Goal: Task Accomplishment & Management: Manage account settings

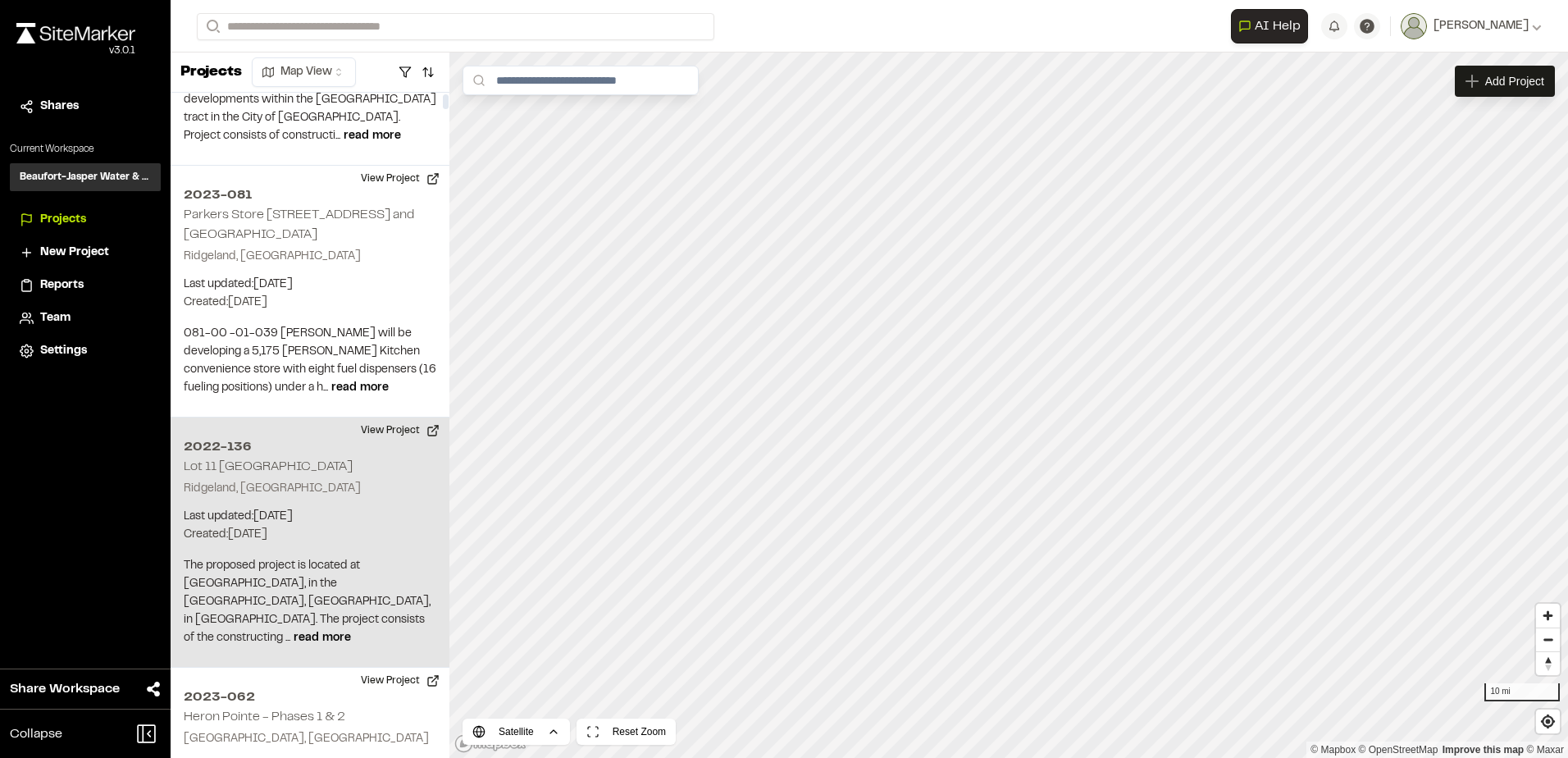
scroll to position [164, 0]
click at [430, 425] on button "View Project" at bounding box center [400, 426] width 98 height 26
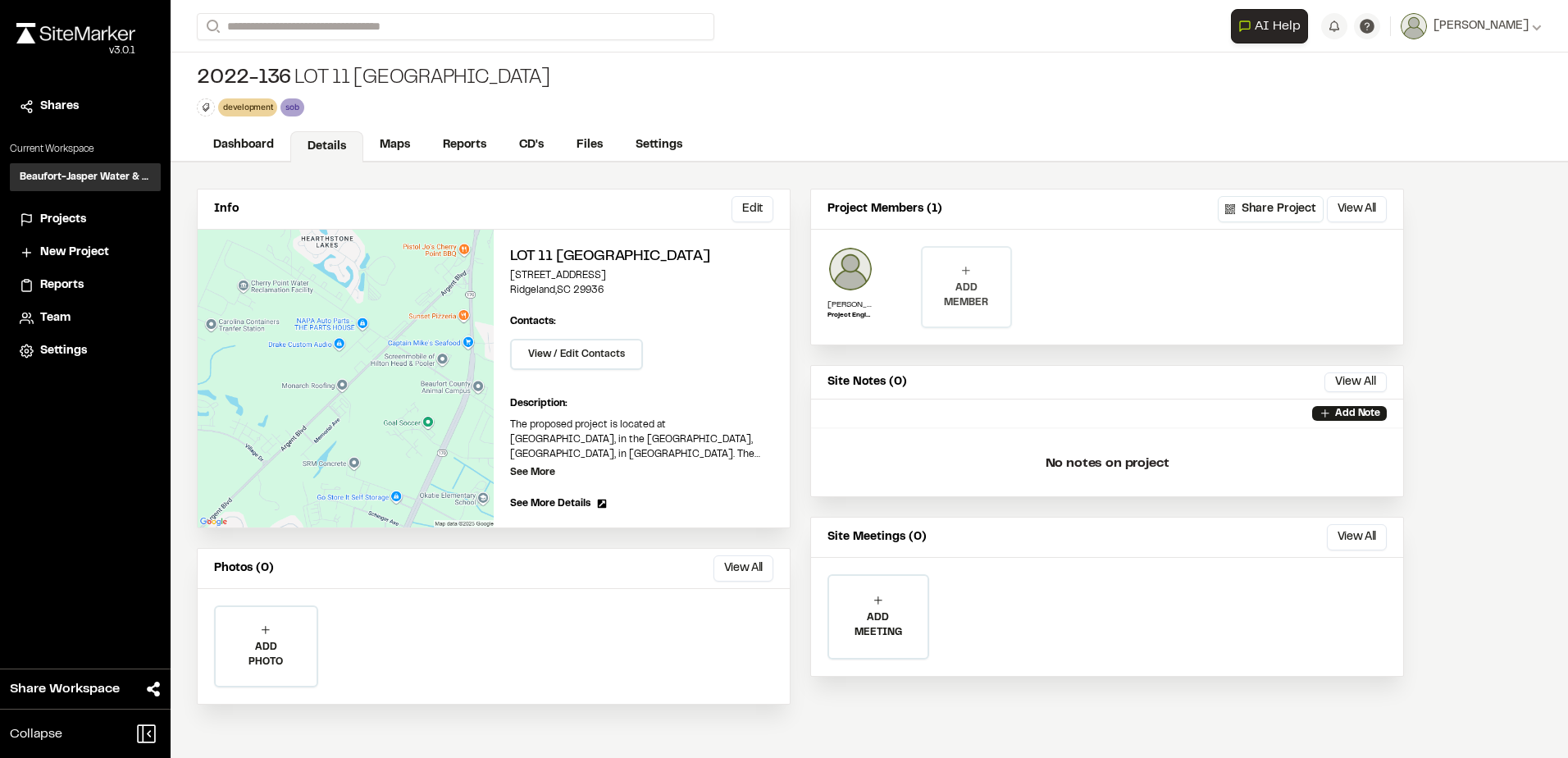
click at [949, 275] on div "ADD MEMBER" at bounding box center [966, 287] width 87 height 79
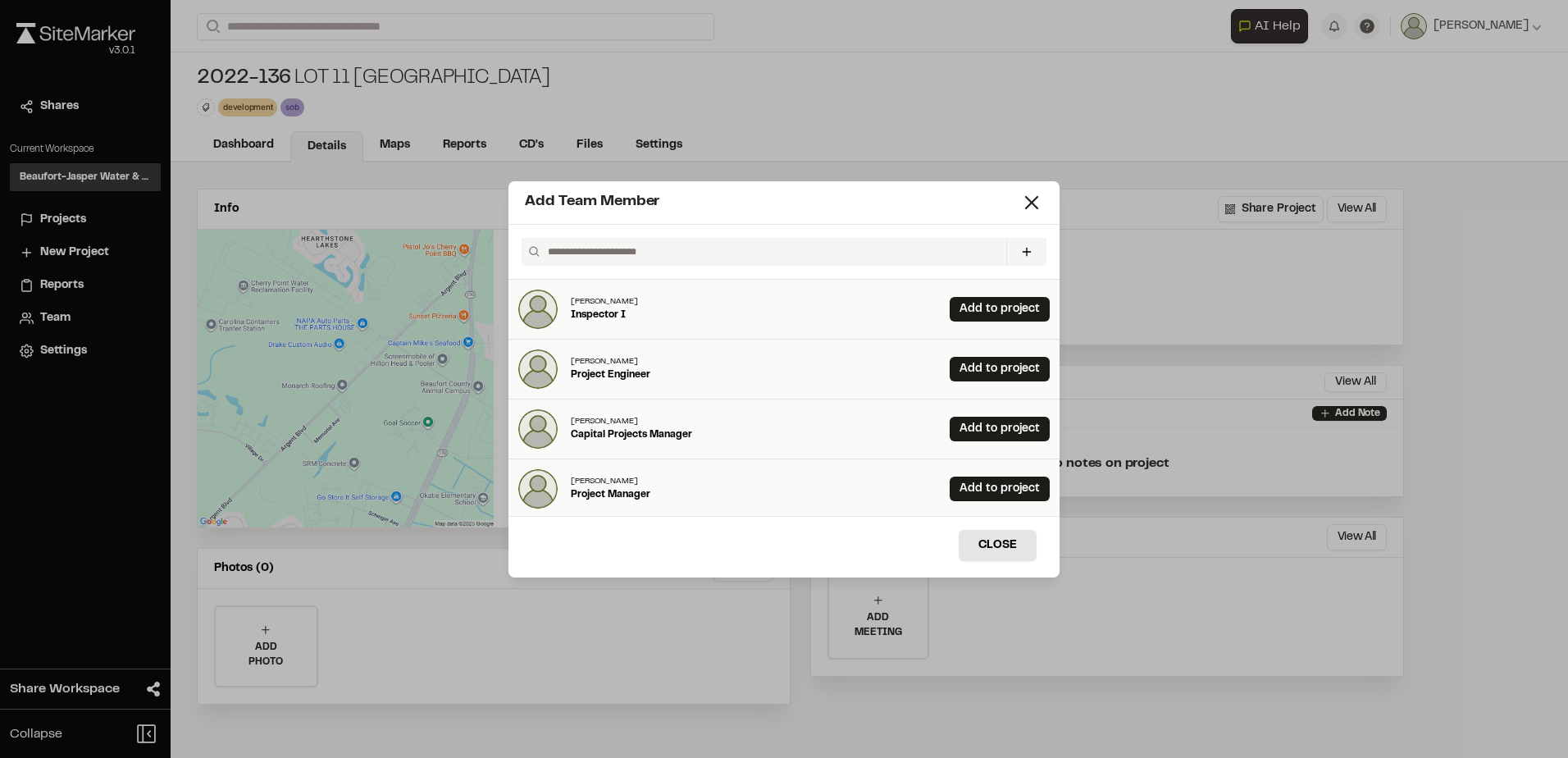
click at [696, 256] on input "text" at bounding box center [770, 252] width 458 height 28
click at [977, 312] on link "Add to project" at bounding box center [999, 309] width 100 height 25
click at [887, 258] on input "text" at bounding box center [770, 252] width 458 height 28
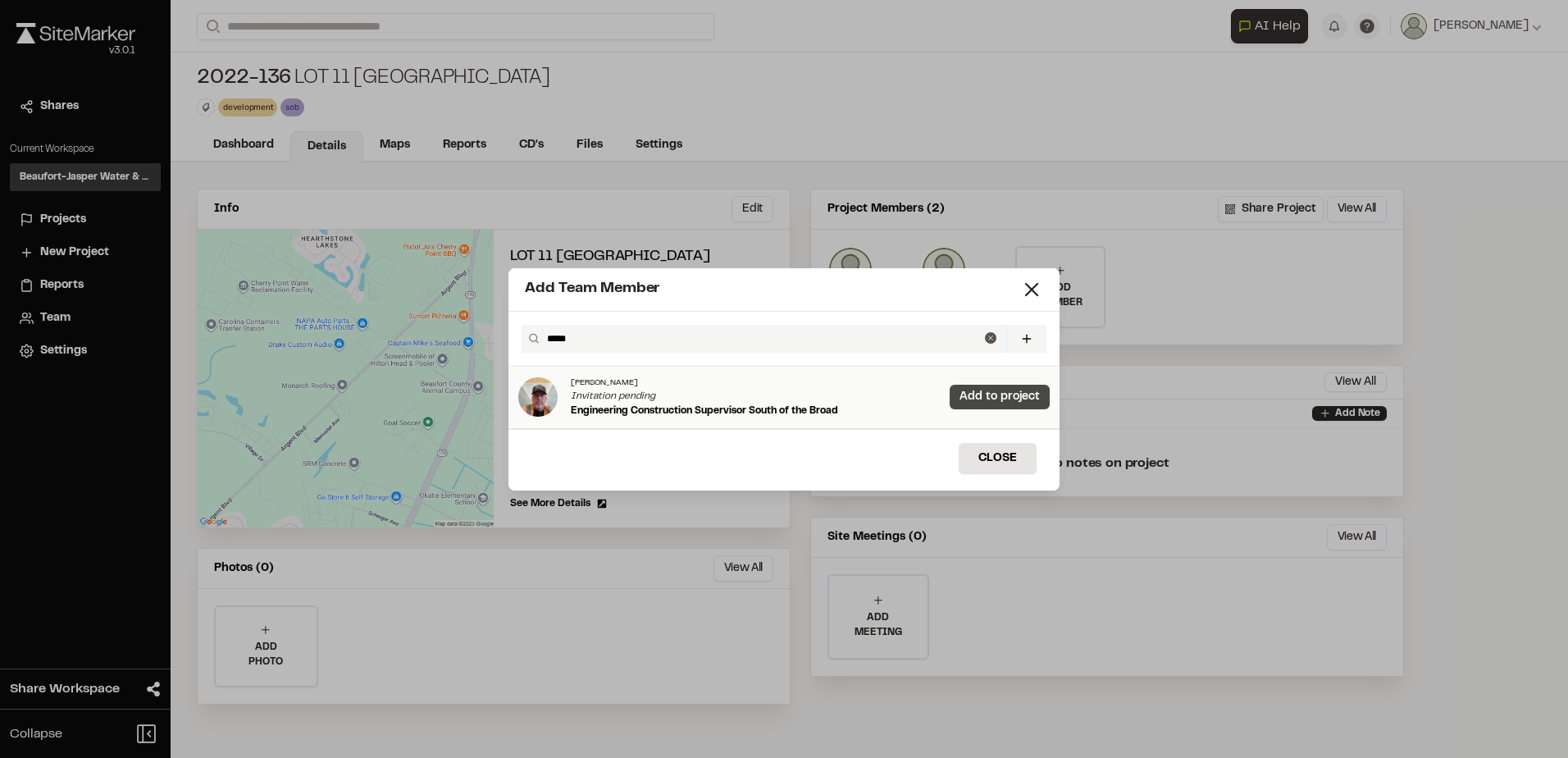
type input "*****"
click at [982, 388] on link "Add to project" at bounding box center [999, 397] width 100 height 25
click at [1035, 289] on icon at bounding box center [1031, 289] width 23 height 23
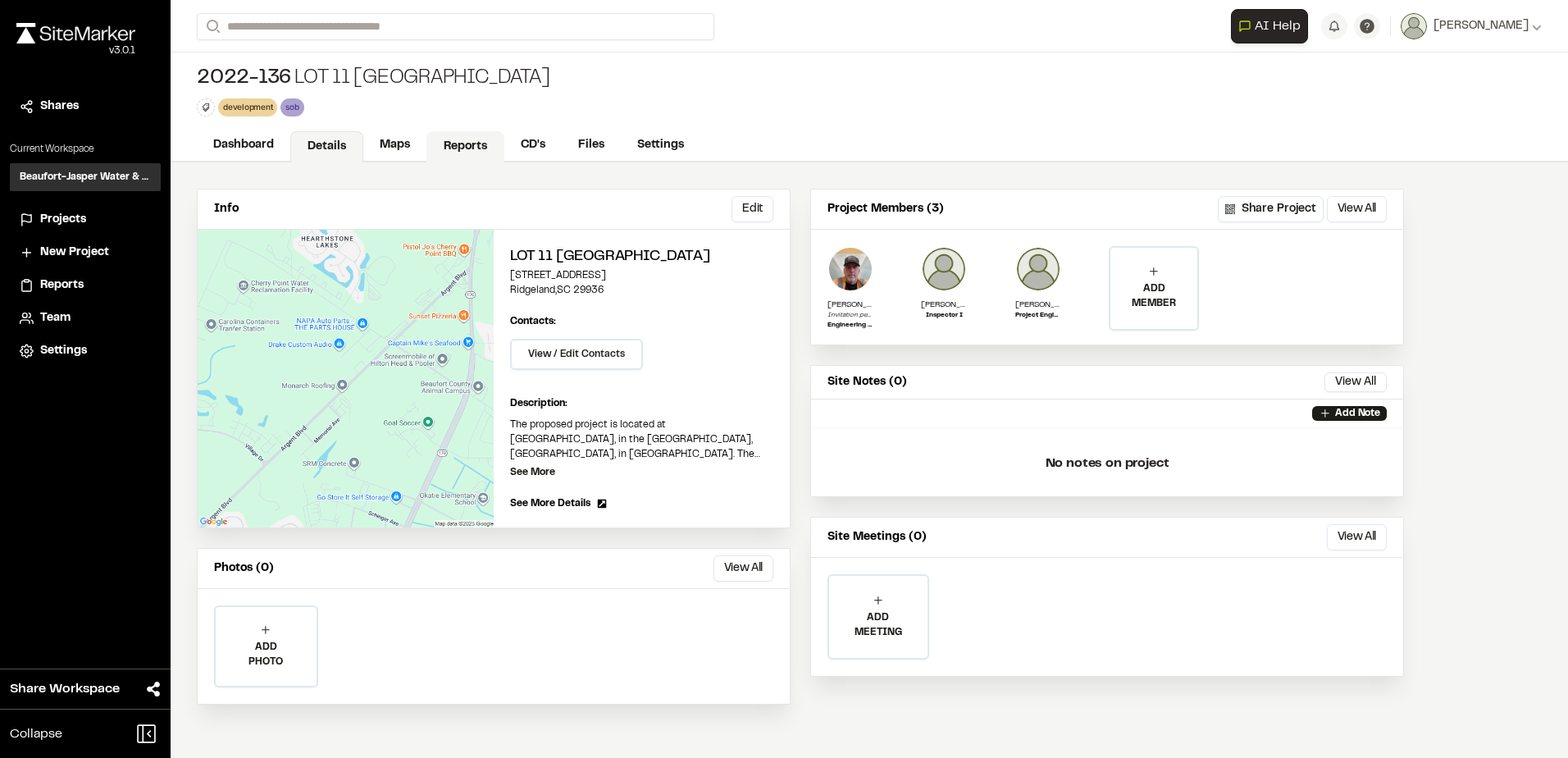
drag, startPoint x: 396, startPoint y: 142, endPoint x: 444, endPoint y: 140, distance: 48.0
click at [397, 143] on link "Maps" at bounding box center [394, 145] width 63 height 31
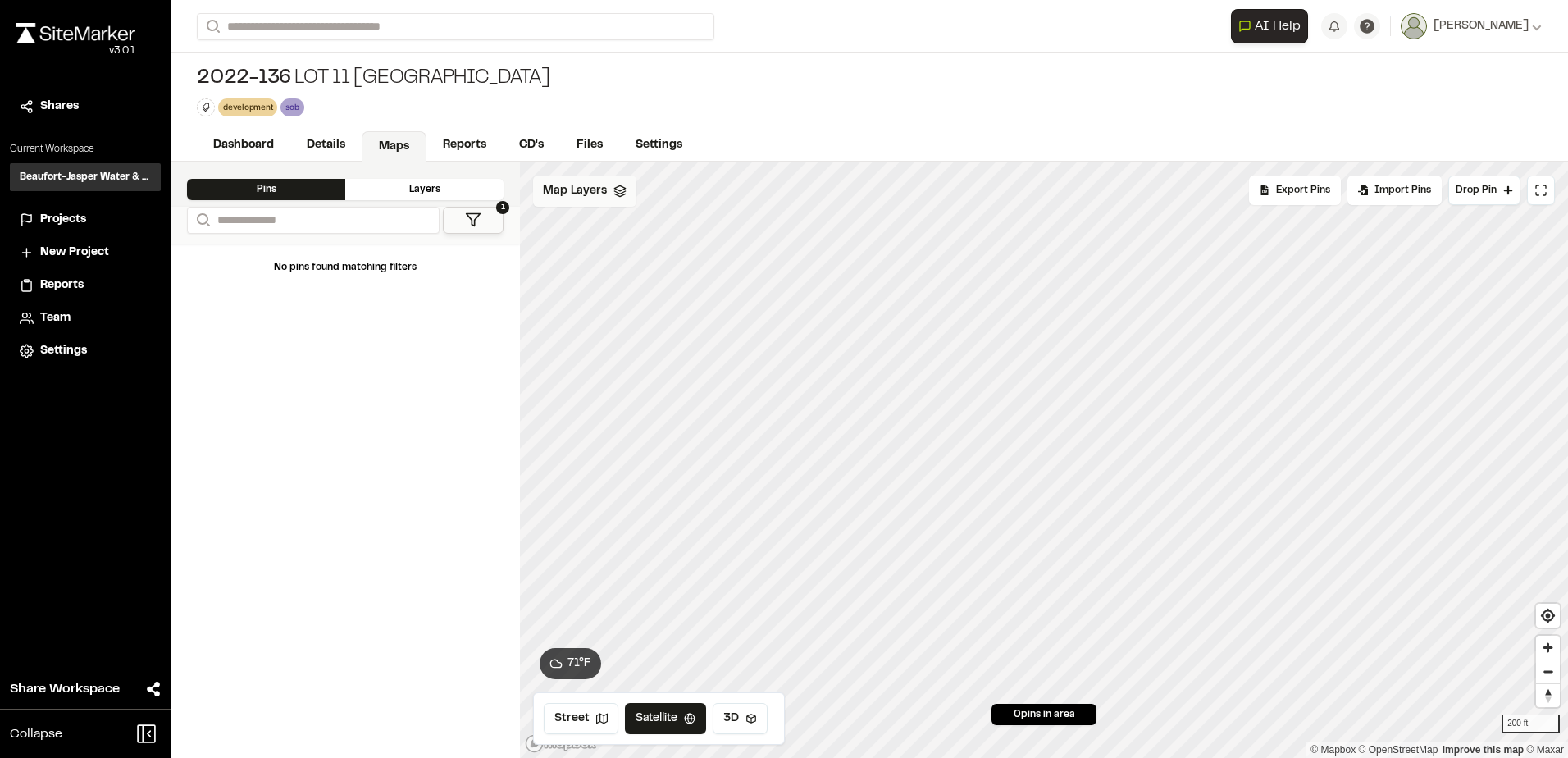
click at [591, 203] on div "Map Layers" at bounding box center [585, 191] width 104 height 31
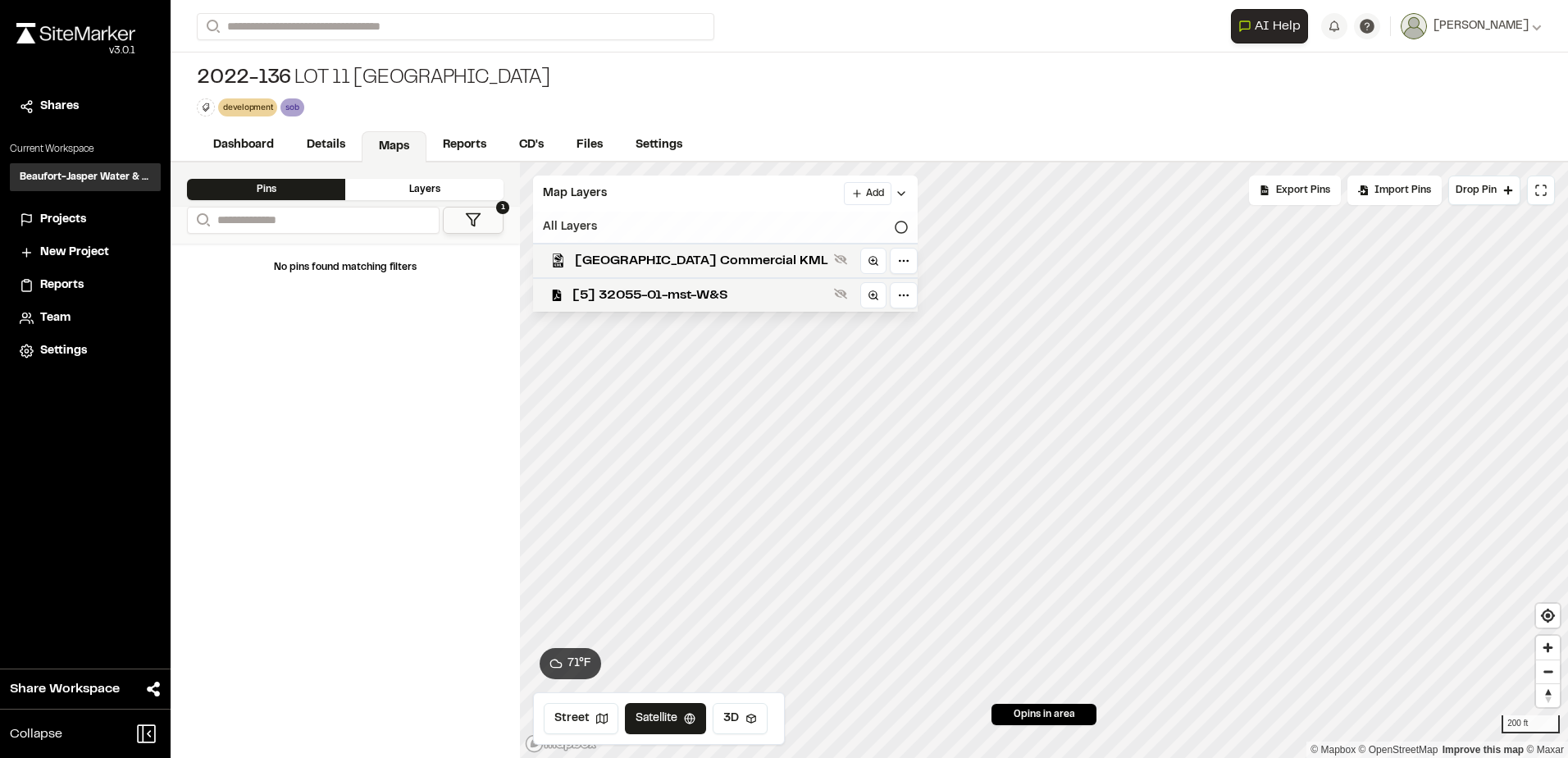
click at [895, 224] on icon at bounding box center [901, 227] width 13 height 13
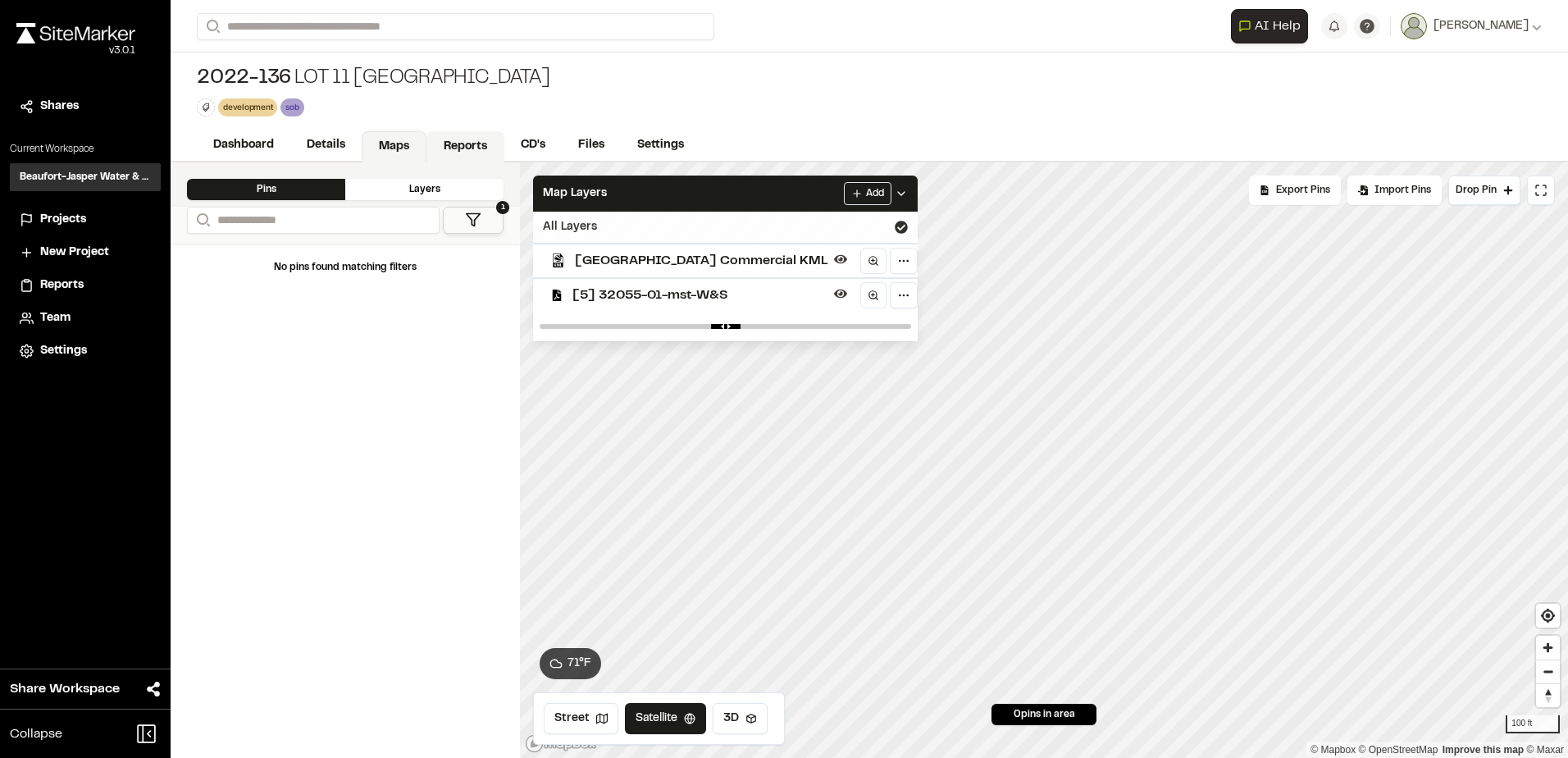
click at [477, 143] on link "Reports" at bounding box center [465, 147] width 78 height 31
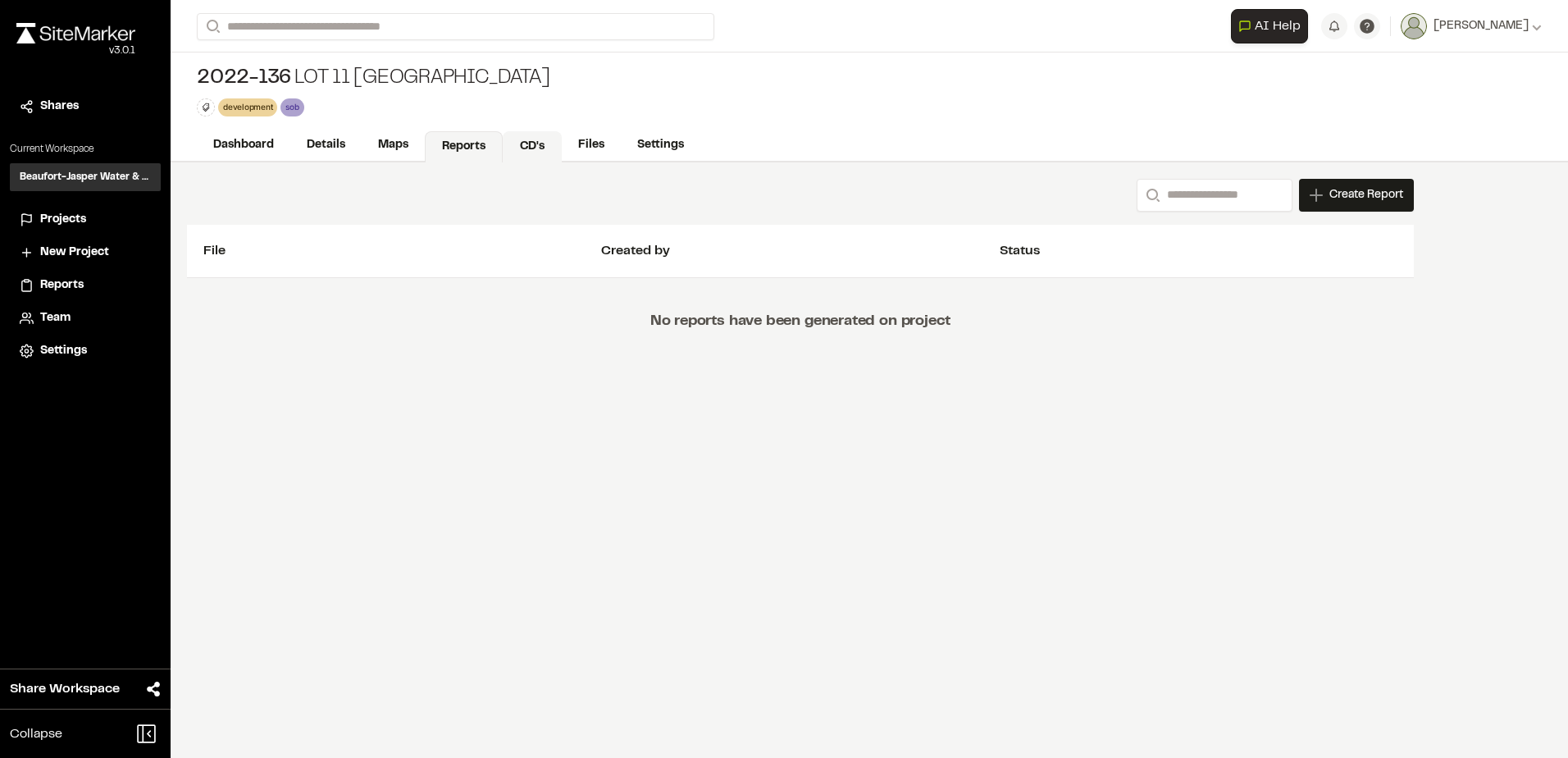
click at [534, 146] on link "CD's" at bounding box center [532, 147] width 59 height 31
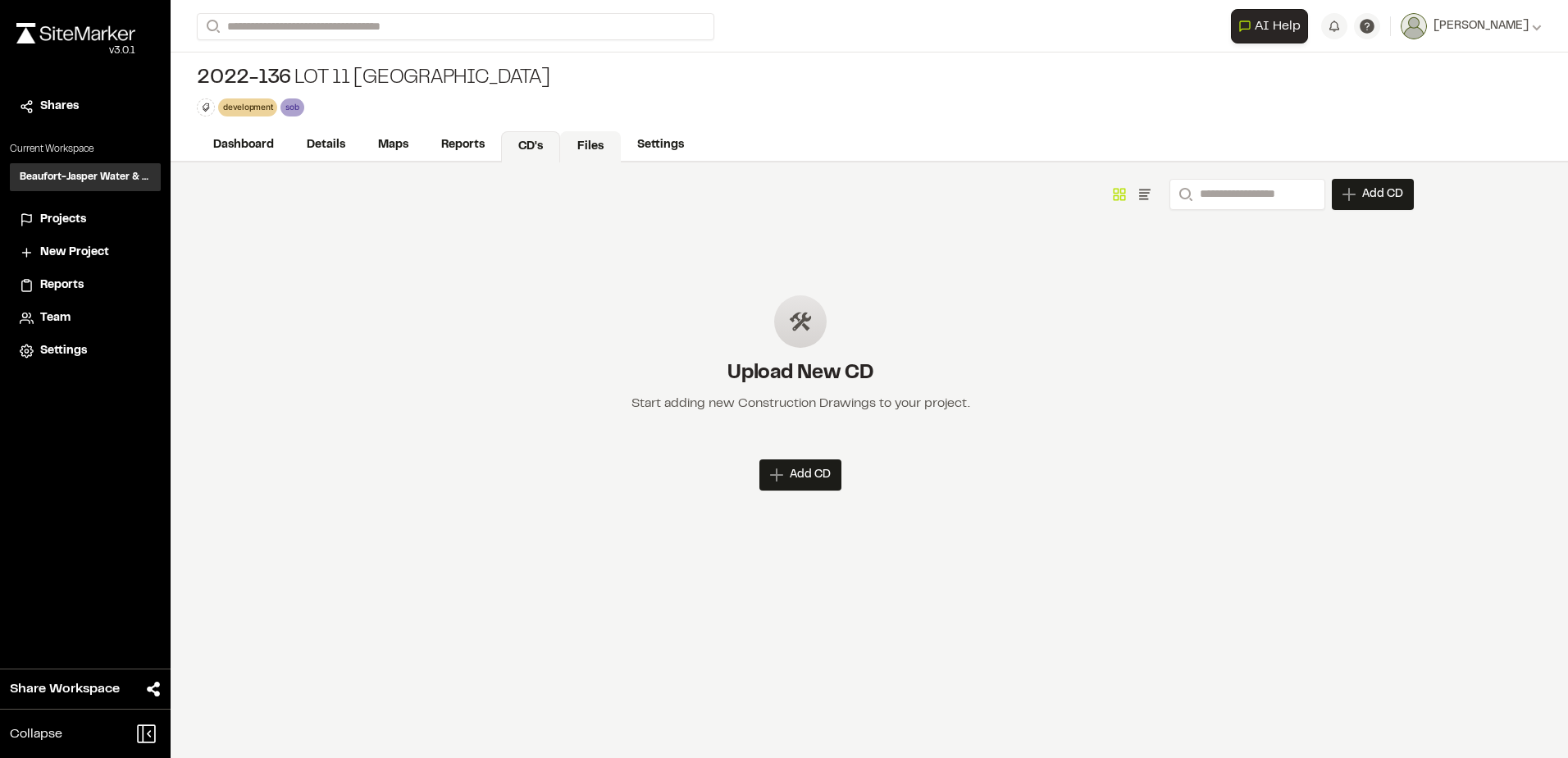
click at [581, 142] on link "Files" at bounding box center [590, 147] width 60 height 31
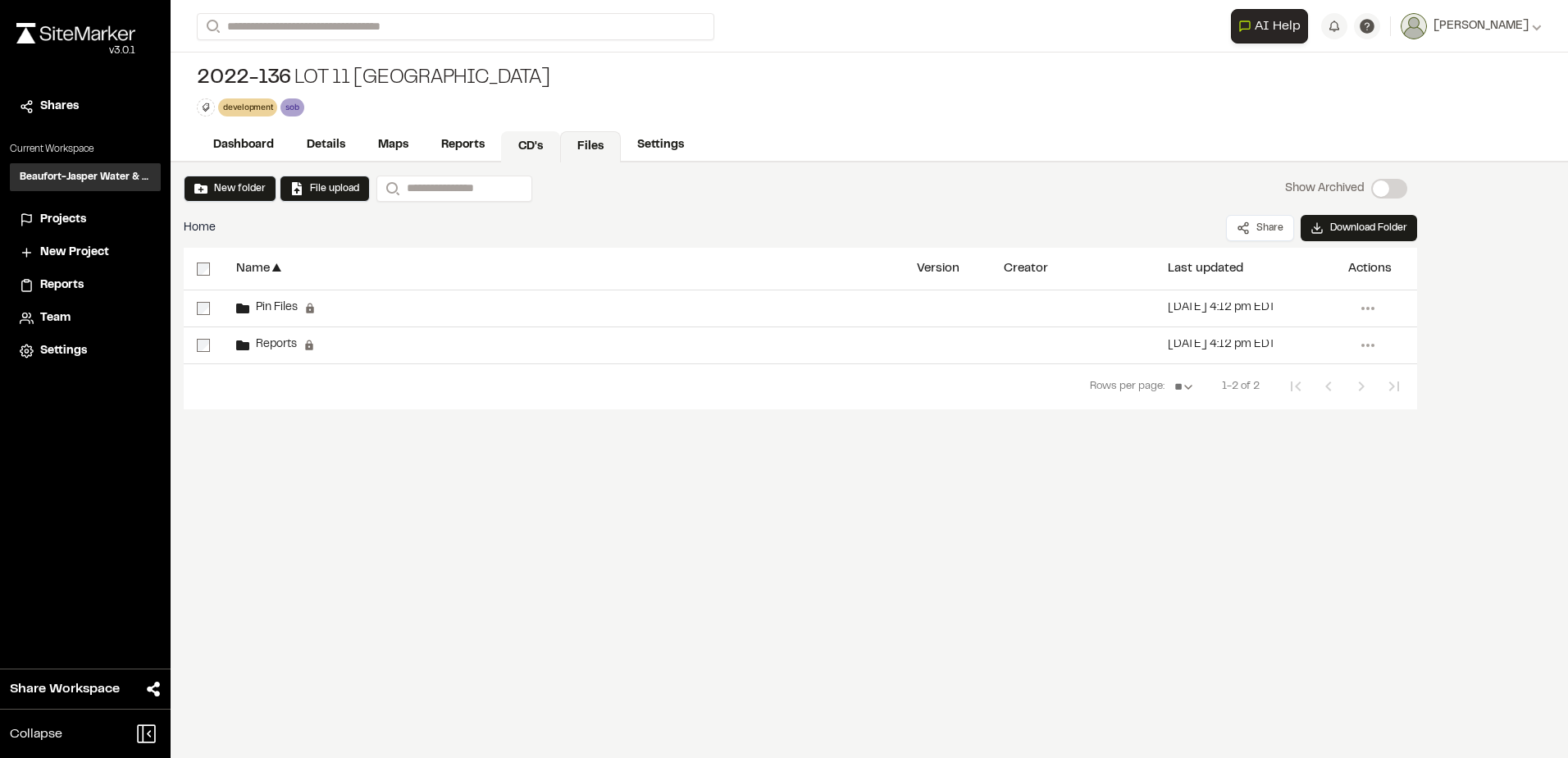
click at [538, 142] on link "CD's" at bounding box center [531, 147] width 59 height 31
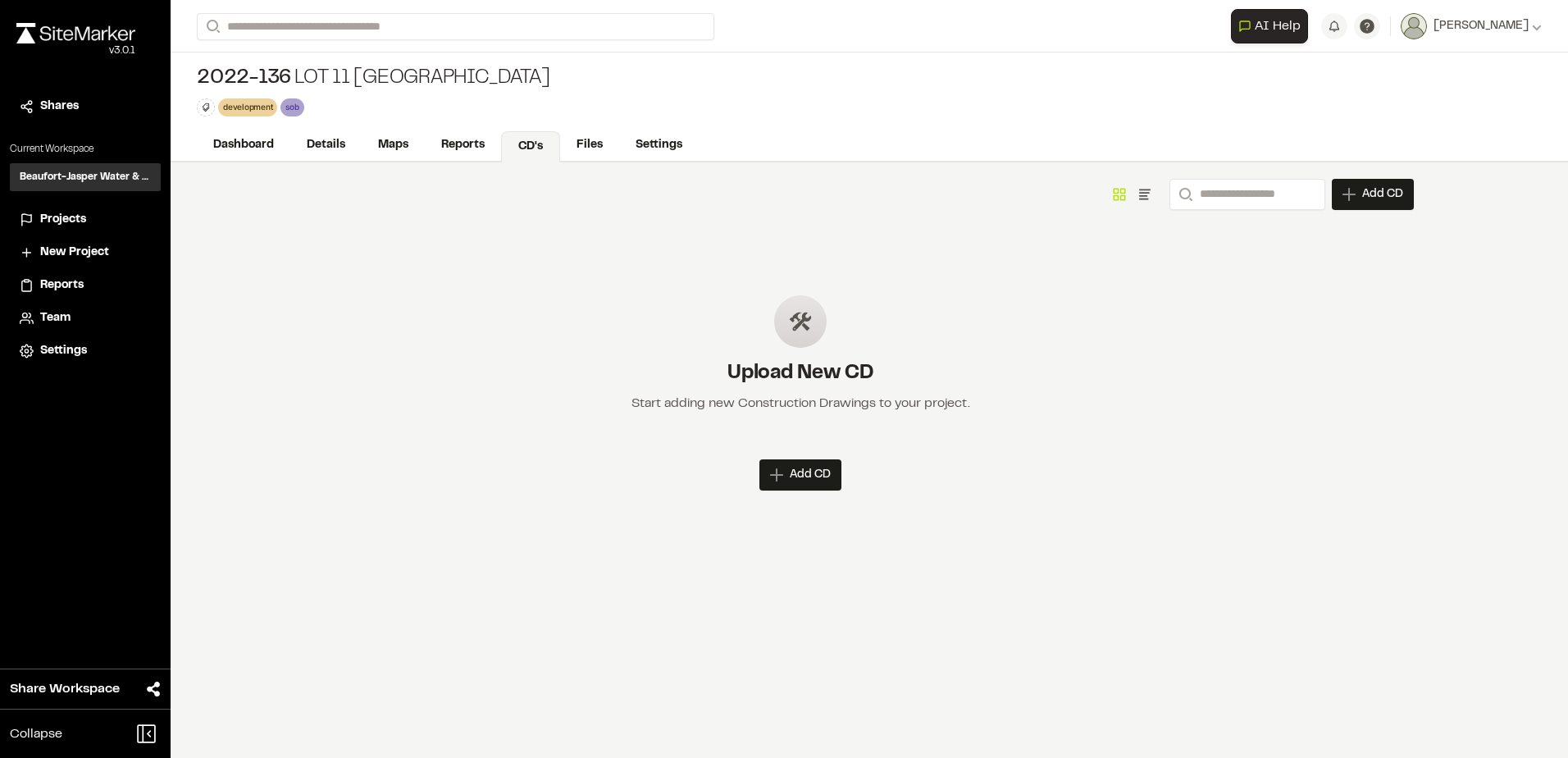
drag, startPoint x: 835, startPoint y: 481, endPoint x: 826, endPoint y: 479, distance: 9.2
click at [831, 481] on div "Add CD" at bounding box center [800, 475] width 82 height 31
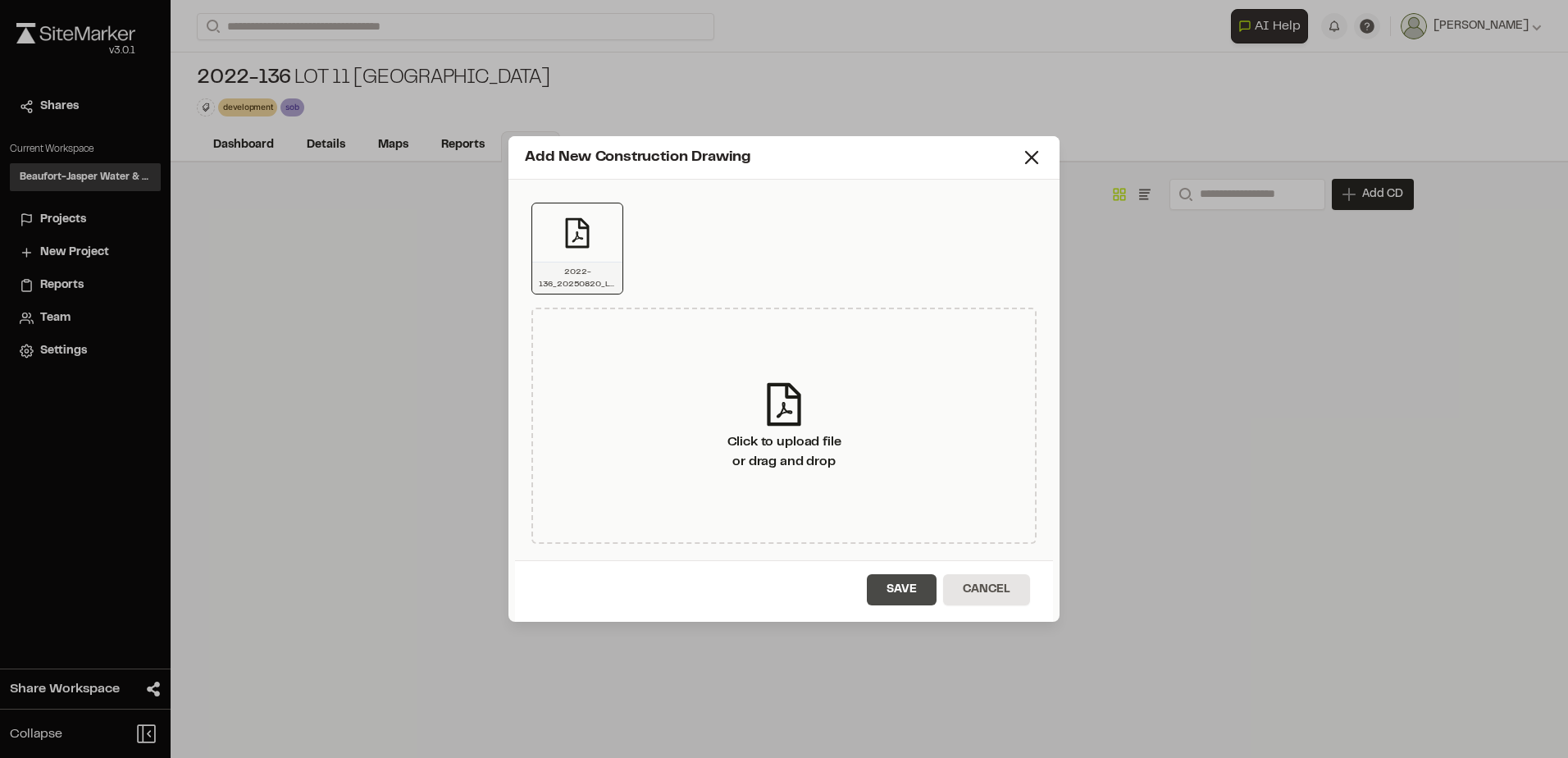
click at [897, 585] on button "Save" at bounding box center [901, 590] width 70 height 31
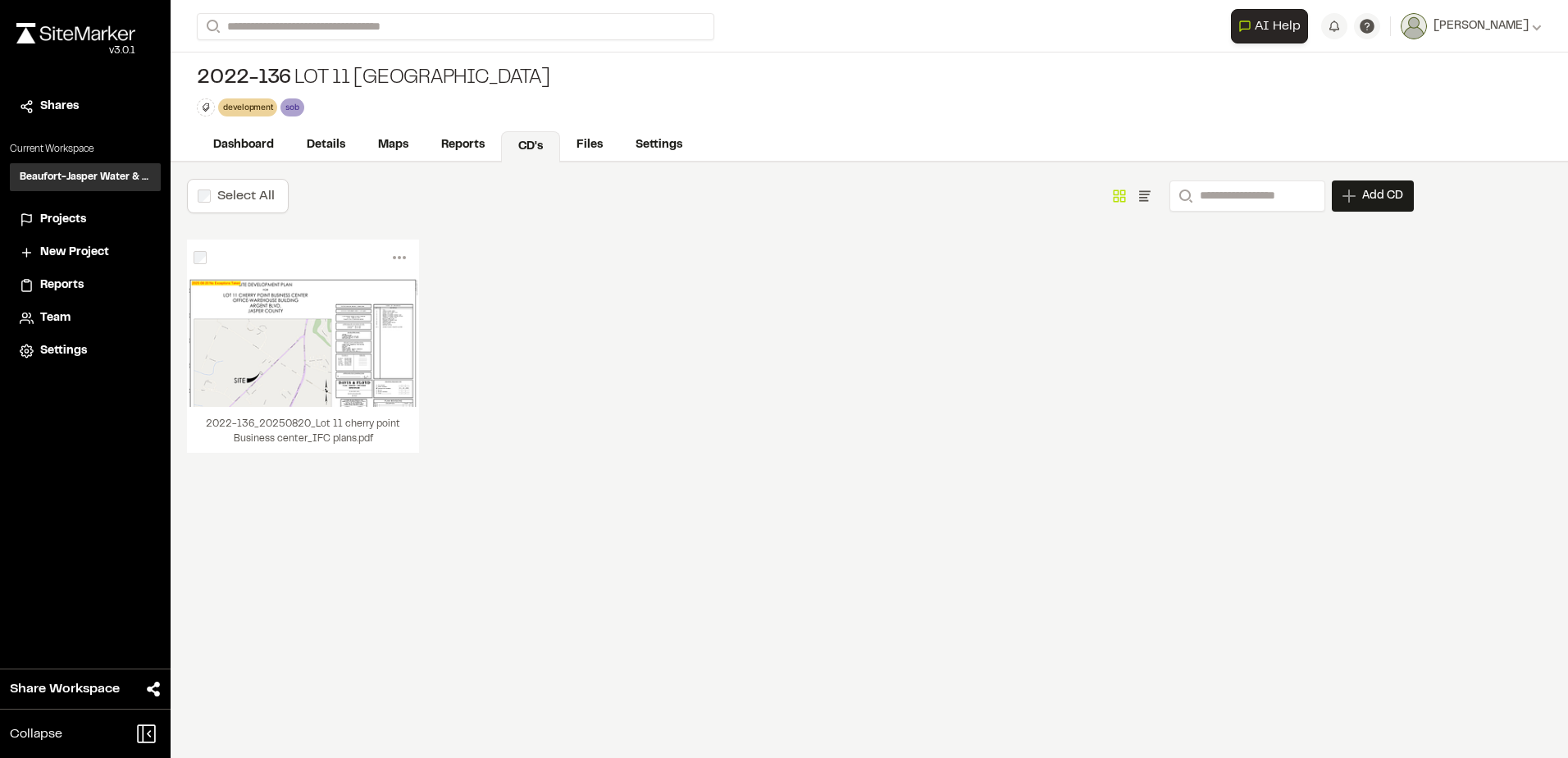
drag, startPoint x: 954, startPoint y: 309, endPoint x: 954, endPoint y: 296, distance: 13.0
click at [954, 309] on div "Menu View Download Share Upload New Version Delete Delete | 2022-136_20250820_L…" at bounding box center [800, 362] width 1226 height 246
